Goal: Information Seeking & Learning: Learn about a topic

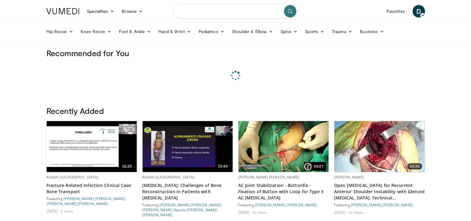
click at [210, 10] on input "Search topics, interventions" at bounding box center [236, 11] width 125 height 15
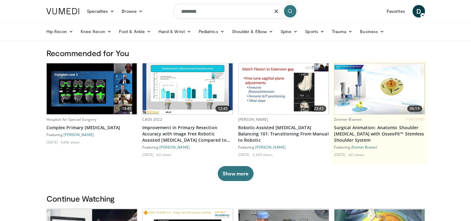
type input "********"
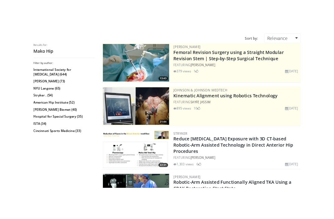
scroll to position [93, 0]
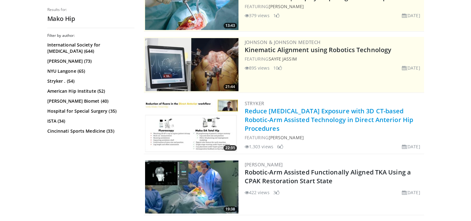
click at [279, 112] on link "Reduce Fluoro Exposure with 3D CT-based Robotic-Arm Assisted Technology in Dire…" at bounding box center [329, 120] width 169 height 26
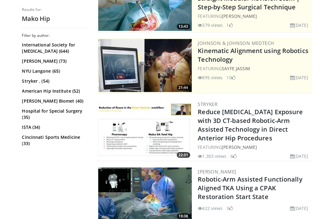
click at [38, 166] on div "Filter by author: International Society for Hip Arthroscopy (644) Benjamin G. D…" at bounding box center [54, 123] width 65 height 181
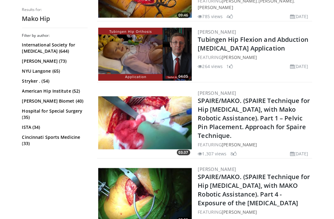
scroll to position [436, 0]
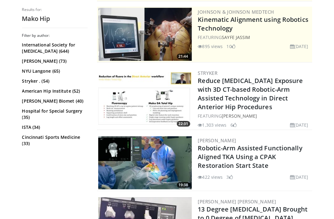
scroll to position [0, 0]
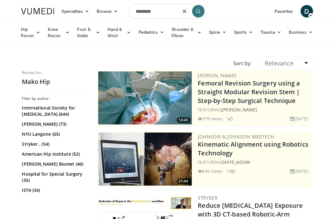
click at [158, 10] on input "********" at bounding box center [167, 11] width 78 height 15
type input "********"
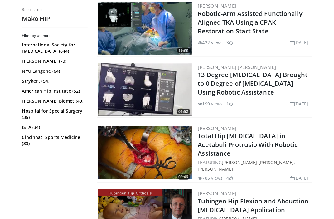
scroll to position [312, 0]
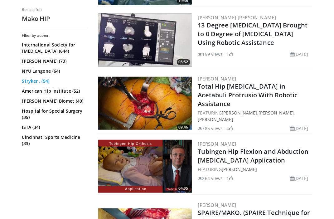
click at [40, 81] on link "Stryker . (54)" at bounding box center [54, 81] width 64 height 6
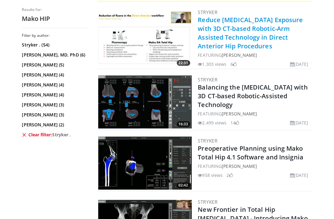
scroll to position [218, 0]
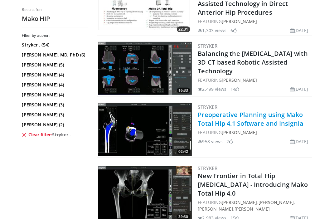
click at [214, 121] on link "Preoperative Planning using Mako Total Hip 4.1 Software and Insignia" at bounding box center [251, 118] width 106 height 17
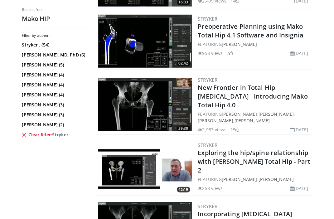
scroll to position [312, 0]
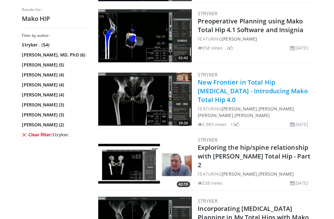
click at [239, 88] on link "New Frontier in Total Hip Arthroplasty - Introducing Mako Total Hip 4.0" at bounding box center [253, 91] width 110 height 26
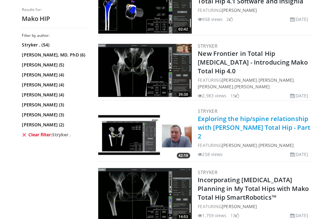
scroll to position [374, 0]
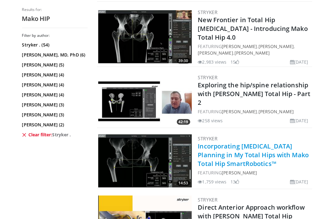
click at [241, 154] on link "Incorporating Pelvic Tilt Planning in My Total Hips with Mako Total Hip SmartRo…" at bounding box center [253, 155] width 111 height 26
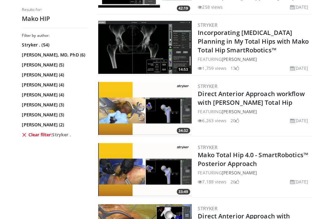
scroll to position [499, 0]
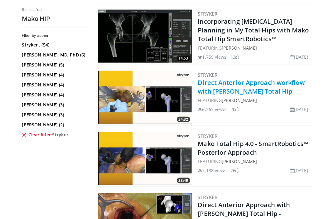
click at [232, 84] on link "Direct Anterior Approach workflow with [PERSON_NAME] Total Hip" at bounding box center [251, 86] width 107 height 17
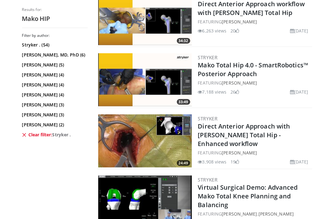
scroll to position [592, 0]
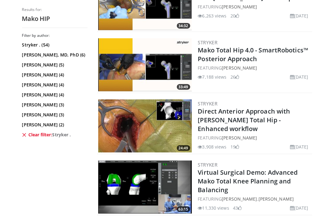
click at [165, 123] on img at bounding box center [144, 125] width 93 height 53
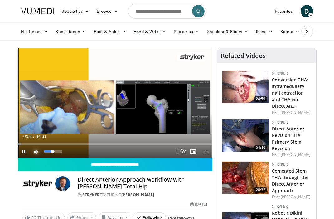
click at [38, 151] on span "Video Player" at bounding box center [36, 151] width 12 height 12
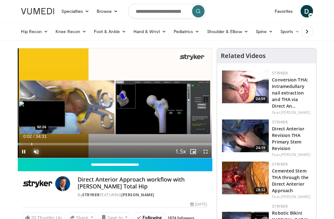
click at [31, 143] on div "Loaded : 1.91% 00:03 02:26" at bounding box center [115, 144] width 194 height 2
click at [45, 143] on div "Progress Bar" at bounding box center [45, 144] width 1 height 2
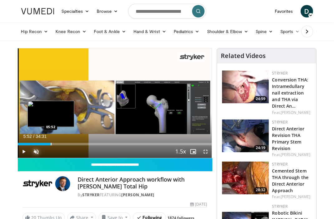
click at [51, 143] on div "Progress Bar" at bounding box center [51, 144] width 1 height 2
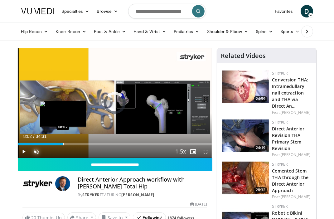
click at [63, 144] on div "Progress Bar" at bounding box center [63, 144] width 1 height 2
click at [74, 144] on div "Loaded : 24.65% 08:03 09:45" at bounding box center [115, 144] width 194 height 2
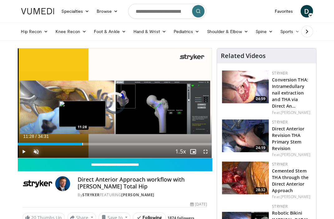
click at [82, 144] on div "Progress Bar" at bounding box center [82, 144] width 1 height 2
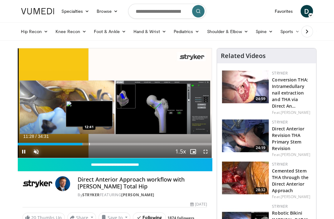
click at [89, 144] on div "Progress Bar" at bounding box center [89, 144] width 1 height 2
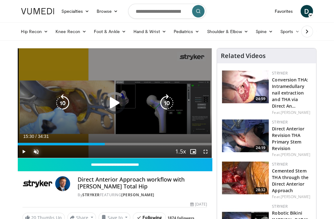
click at [105, 144] on div "Loaded : 38.18% 15:30 15:34" at bounding box center [115, 144] width 194 height 2
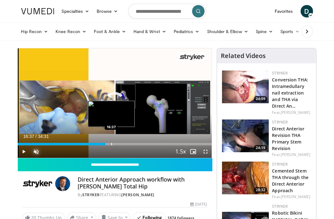
click at [111, 143] on div "Progress Bar" at bounding box center [111, 144] width 1 height 2
click at [120, 144] on div "Loaded : 49.30% 18:10 17:40" at bounding box center [115, 144] width 194 height 2
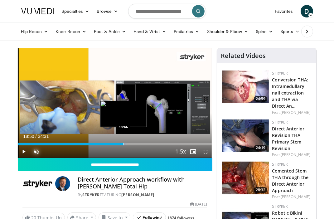
click at [123, 145] on div "Progress Bar" at bounding box center [123, 144] width 1 height 2
click at [128, 145] on div "Loaded : 57.95% 18:53 19:46" at bounding box center [115, 144] width 194 height 2
click at [132, 145] on div "Progress Bar" at bounding box center [132, 144] width 1 height 2
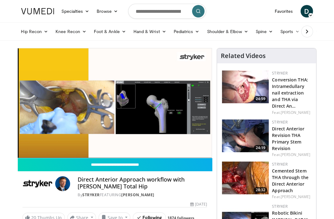
click at [136, 144] on div "10 seconds Tap to unmute" at bounding box center [115, 102] width 194 height 109
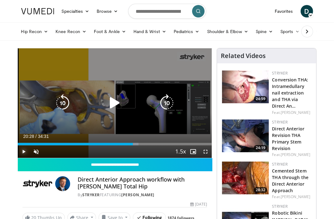
click at [23, 151] on span "Video Player" at bounding box center [24, 151] width 12 height 12
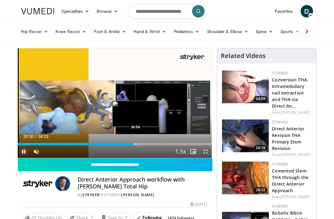
click at [136, 144] on div "Progress Bar" at bounding box center [136, 144] width 1 height 2
click at [139, 144] on div "Progress Bar" at bounding box center [139, 144] width 1 height 2
click at [142, 145] on div "Progress Bar" at bounding box center [142, 144] width 1 height 2
click at [146, 144] on div "Progress Bar" at bounding box center [145, 144] width 1 height 2
click at [24, 151] on span "Video Player" at bounding box center [24, 151] width 12 height 12
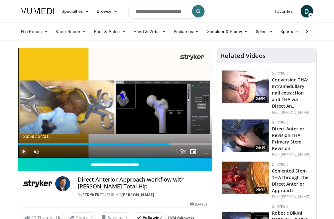
click at [22, 152] on span "Video Player" at bounding box center [24, 151] width 12 height 12
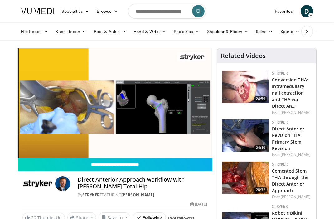
click at [198, 144] on div "10 seconds Tap to unmute" at bounding box center [115, 102] width 194 height 109
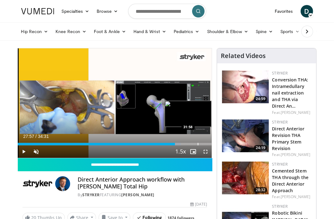
click at [198, 144] on div "Progress Bar" at bounding box center [198, 144] width 1 height 2
click at [202, 144] on div "Progress Bar" at bounding box center [201, 144] width 1 height 2
click at [205, 144] on div "Progress Bar" at bounding box center [205, 144] width 1 height 2
click at [207, 144] on div "Loaded : 99.56% 33:41 33:44" at bounding box center [115, 144] width 194 height 2
click at [205, 144] on div "Progress Bar" at bounding box center [205, 144] width 1 height 2
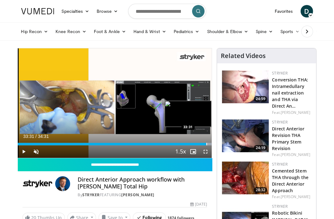
click at [206, 144] on div "Progress Bar" at bounding box center [206, 144] width 1 height 2
click at [208, 144] on div "Progress Bar" at bounding box center [208, 144] width 1 height 2
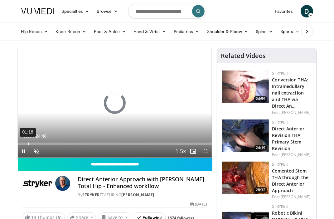
click at [28, 144] on div "01:18" at bounding box center [28, 143] width 1 height 2
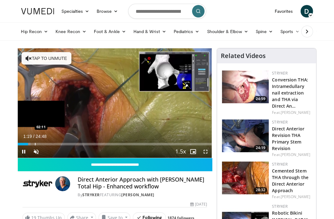
click at [35, 144] on div "Progress Bar" at bounding box center [35, 144] width 1 height 2
click at [49, 144] on div "Progress Bar" at bounding box center [49, 144] width 1 height 2
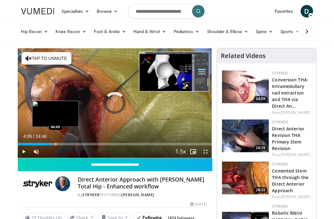
click at [55, 144] on div "Loaded : 20.65% 04:06 04:49" at bounding box center [115, 144] width 194 height 2
click at [60, 145] on div "Current Time 4:48 / Duration 24:48 Pause Skip Backward Skip Forward Unmute Load…" at bounding box center [115, 151] width 194 height 12
click at [64, 145] on div "Progress Bar" at bounding box center [64, 144] width 1 height 2
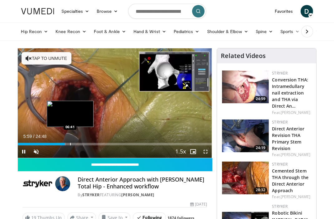
click at [70, 145] on div "Progress Bar" at bounding box center [70, 144] width 1 height 2
click at [77, 145] on div "Progress Bar" at bounding box center [77, 144] width 1 height 2
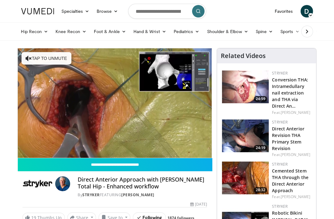
click at [84, 144] on video-js "**********" at bounding box center [115, 102] width 194 height 109
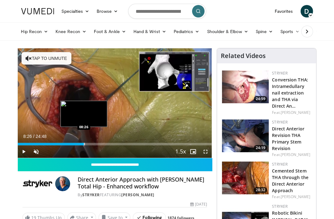
click at [84, 144] on div "Progress Bar" at bounding box center [84, 144] width 1 height 2
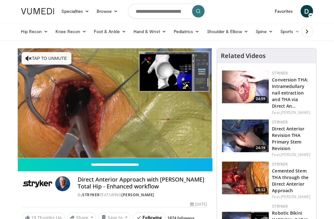
click at [96, 144] on video-js "**********" at bounding box center [115, 102] width 194 height 109
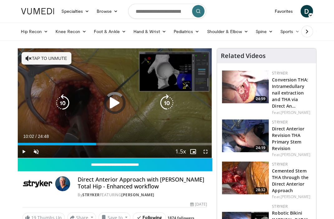
click at [0, 0] on div "Progress Bar" at bounding box center [0, 0] width 0 height 0
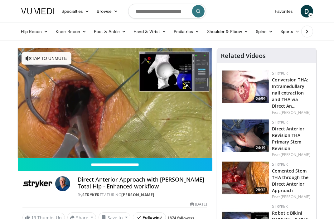
click at [99, 144] on div "10 seconds Tap to unmute" at bounding box center [115, 102] width 194 height 109
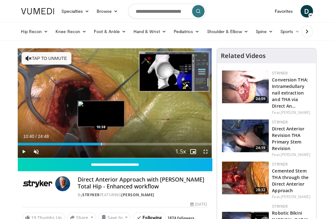
click at [101, 145] on div "Progress Bar" at bounding box center [101, 144] width 1 height 2
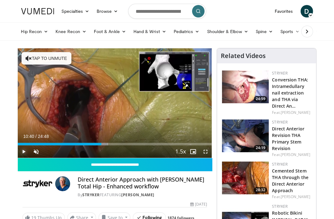
click at [23, 151] on span "Video Player" at bounding box center [24, 151] width 12 height 12
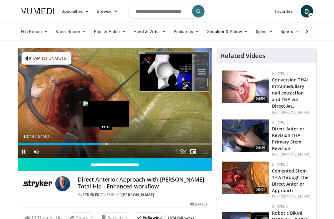
click at [106, 145] on div "Progress Bar" at bounding box center [106, 144] width 1 height 2
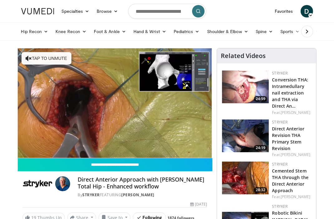
click at [110, 145] on div "10 seconds Tap to unmute" at bounding box center [115, 102] width 194 height 109
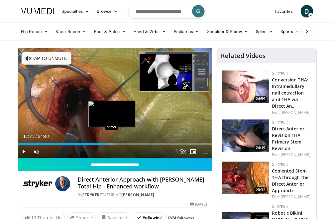
click at [112, 144] on div "Progress Bar" at bounding box center [112, 144] width 1 height 2
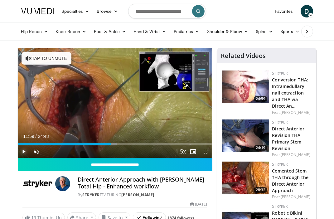
click at [25, 152] on span "Video Player" at bounding box center [24, 151] width 12 height 12
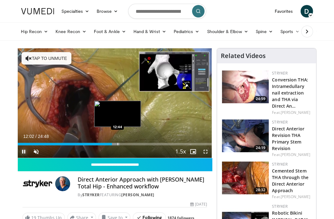
click at [117, 145] on div "Progress Bar" at bounding box center [117, 144] width 1 height 2
click at [122, 144] on div "Progress Bar" at bounding box center [122, 144] width 1 height 2
click at [126, 144] on div "Progress Bar" at bounding box center [126, 144] width 1 height 2
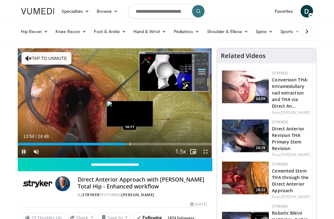
click at [130, 144] on div "Progress Bar" at bounding box center [130, 144] width 1 height 2
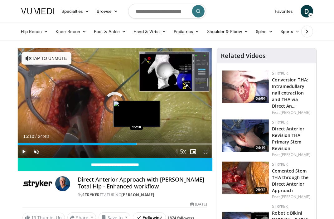
click at [136, 145] on div "Progress Bar" at bounding box center [136, 144] width 1 height 2
click at [133, 144] on div "Progress Bar" at bounding box center [133, 144] width 1 height 2
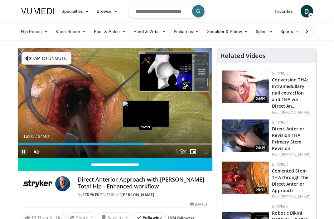
click at [146, 144] on div "Progress Bar" at bounding box center [146, 144] width 1 height 2
click at [148, 144] on div "Progress Bar" at bounding box center [148, 144] width 1 height 2
click at [152, 145] on div "Progress Bar" at bounding box center [152, 144] width 1 height 2
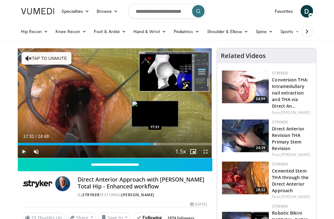
click at [155, 145] on div "Progress Bar" at bounding box center [155, 144] width 1 height 2
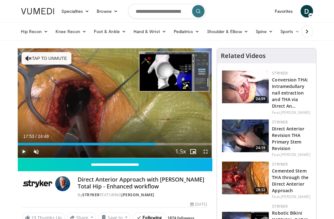
click at [158, 144] on div "Progress Bar" at bounding box center [158, 144] width 1 height 2
click at [160, 145] on div "Current Time 17:54 / Duration 24:48 Pause Skip Backward Skip Forward Unmute 100…" at bounding box center [115, 151] width 194 height 12
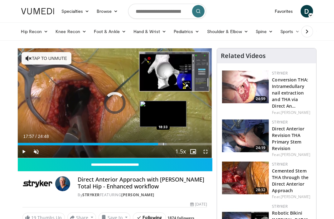
click at [163, 143] on div "Progress Bar" at bounding box center [163, 144] width 1 height 2
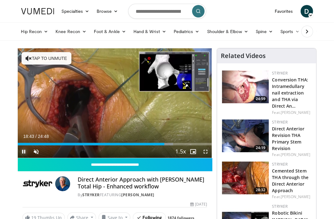
click at [23, 152] on span "Video Player" at bounding box center [24, 151] width 12 height 12
